Goal: Navigation & Orientation: Understand site structure

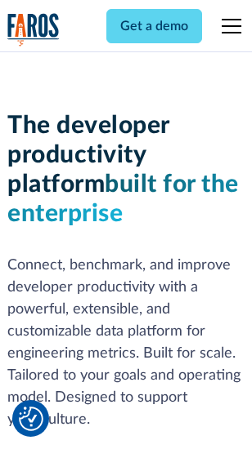
scroll to position [246, 0]
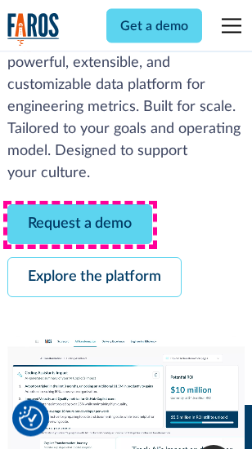
click at [80, 226] on link "Request a demo" at bounding box center [79, 225] width 145 height 40
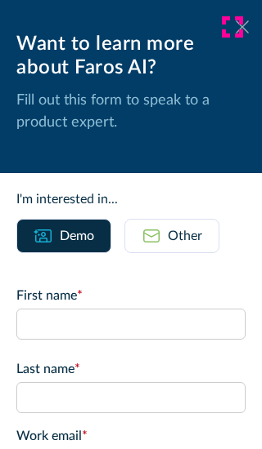
click at [235, 27] on icon at bounding box center [241, 26] width 13 height 12
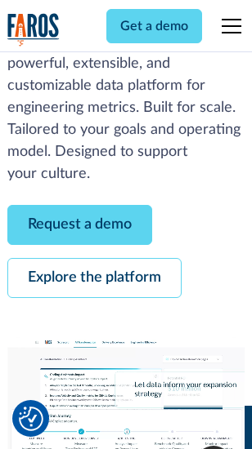
scroll to position [299, 0]
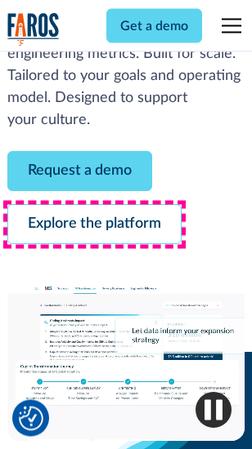
click at [94, 226] on link "Explore the platform" at bounding box center [94, 225] width 174 height 40
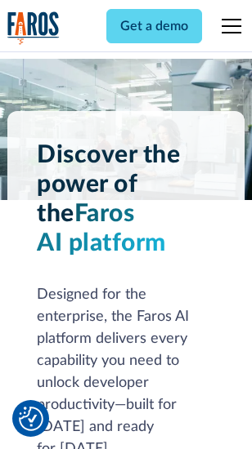
scroll to position [12456, 0]
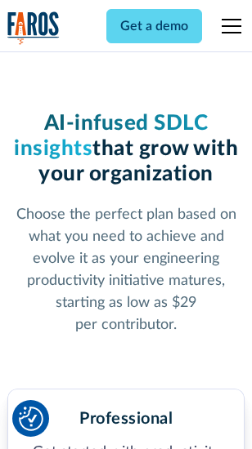
scroll to position [2597, 0]
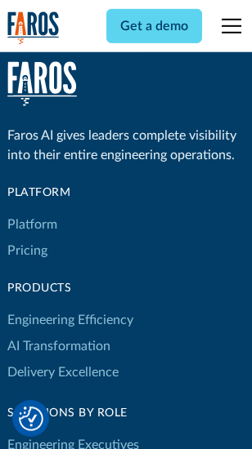
click at [32, 225] on link "Platform" at bounding box center [32, 225] width 50 height 26
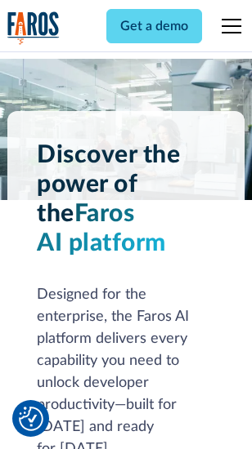
scroll to position [12981, 0]
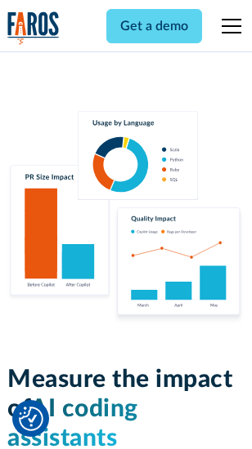
scroll to position [10210, 0]
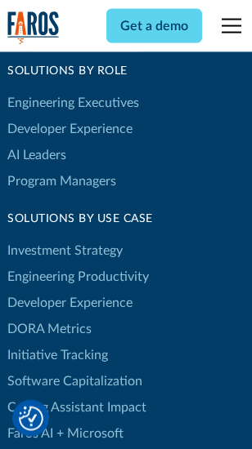
click at [49, 316] on link "DORA Metrics" at bounding box center [49, 329] width 84 height 26
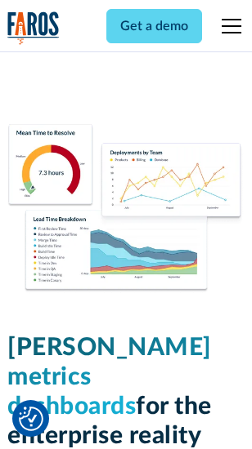
scroll to position [7242, 0]
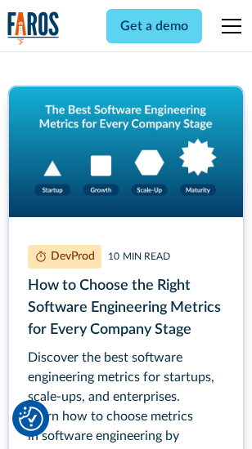
scroll to position [7353, 0]
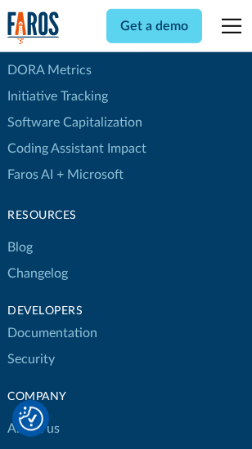
click at [38, 261] on link "Changelog" at bounding box center [37, 274] width 60 height 26
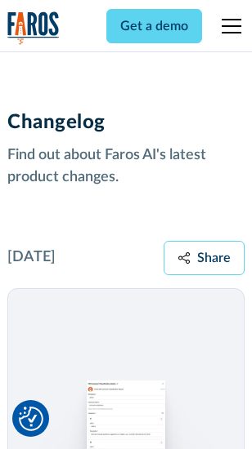
scroll to position [20048, 0]
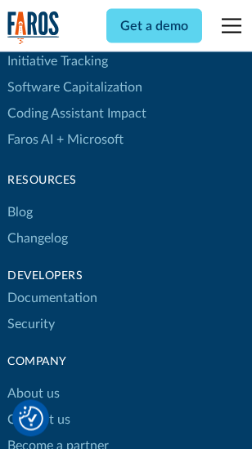
click at [33, 382] on link "About us" at bounding box center [33, 395] width 52 height 26
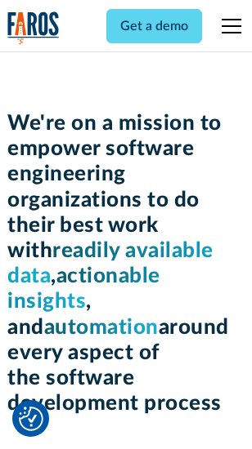
scroll to position [5659, 0]
